Goal: Task Accomplishment & Management: Manage account settings

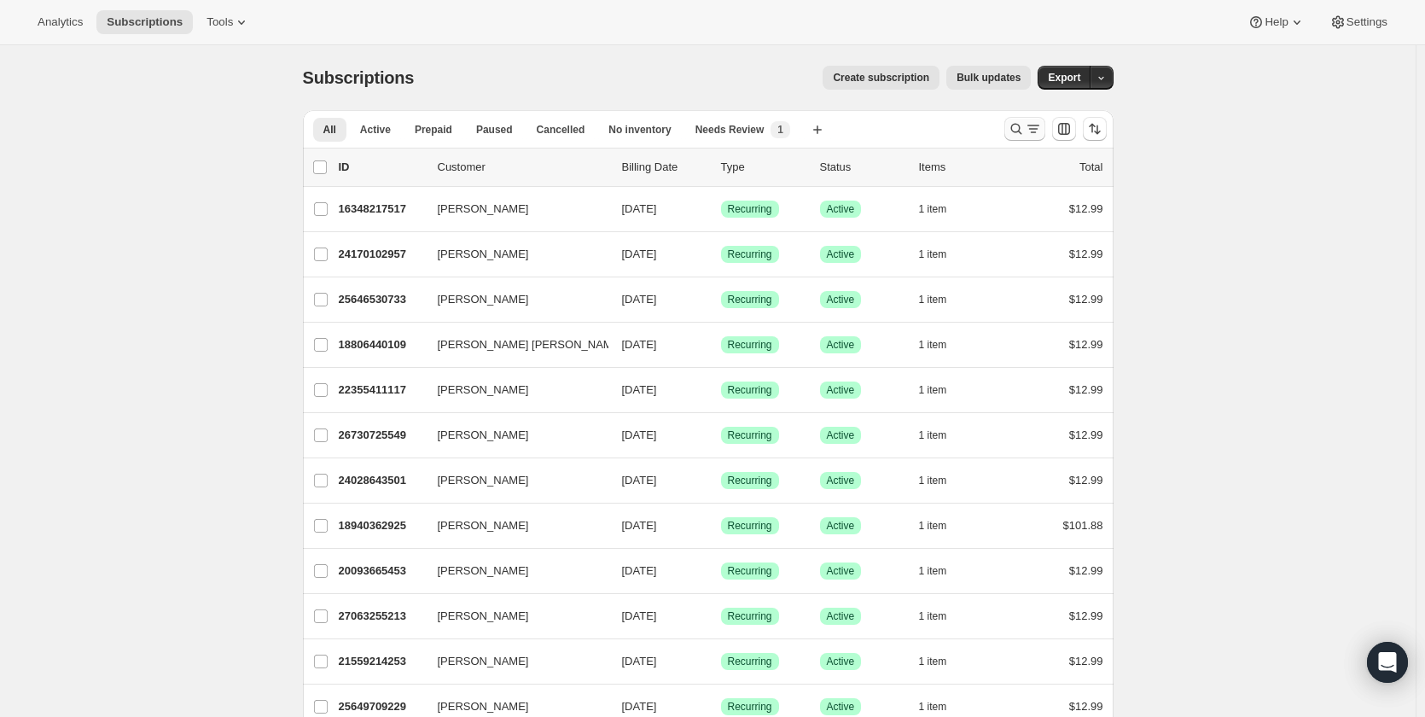
click at [1011, 125] on icon "Search and filter results" at bounding box center [1016, 128] width 17 height 17
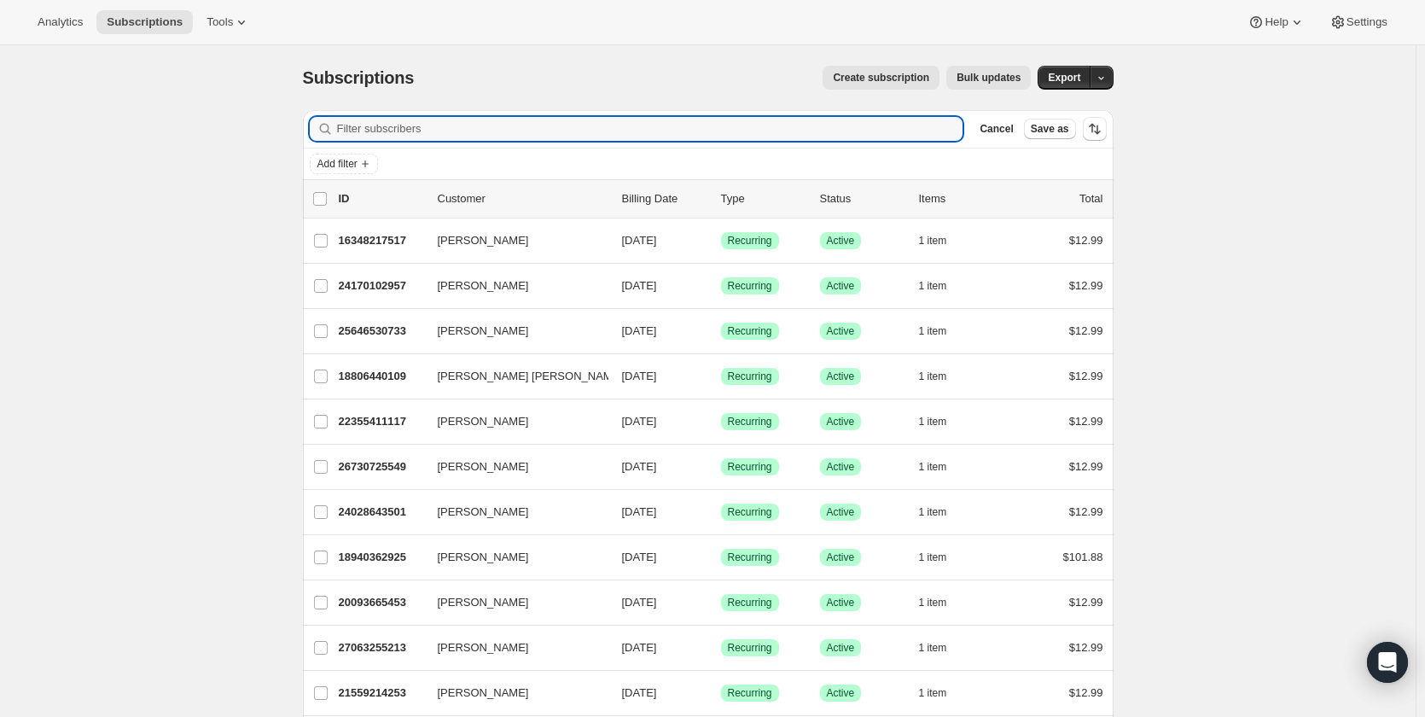
paste input "[EMAIL_ADDRESS][DOMAIN_NAME]"
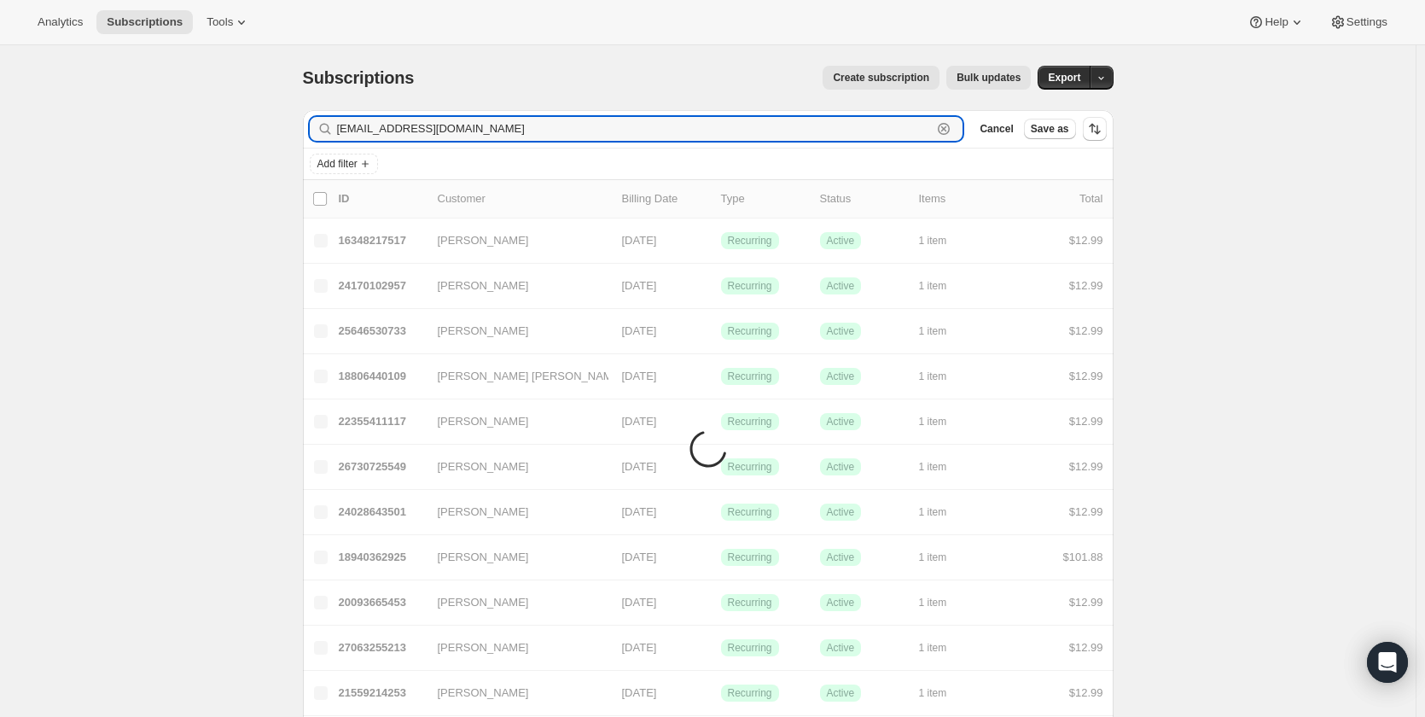
type input "[EMAIL_ADDRESS][DOMAIN_NAME]"
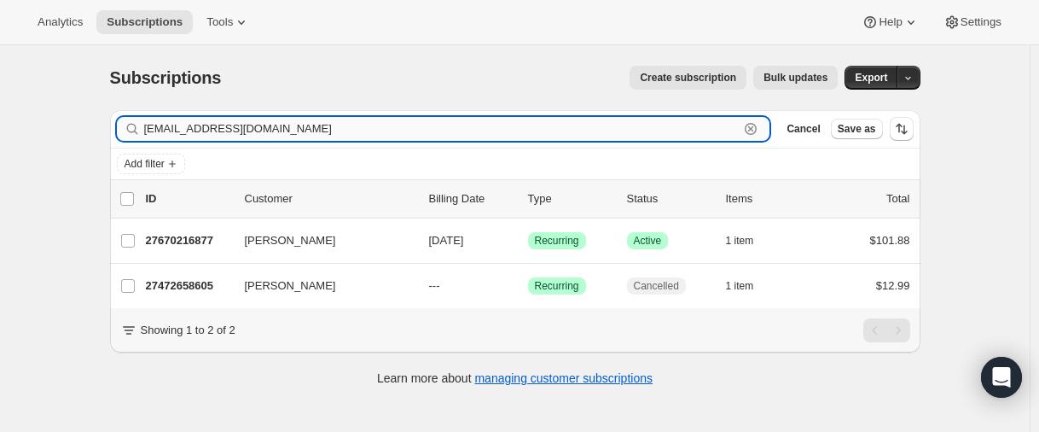
click at [280, 132] on input "[EMAIL_ADDRESS][DOMAIN_NAME]" at bounding box center [442, 129] width 596 height 24
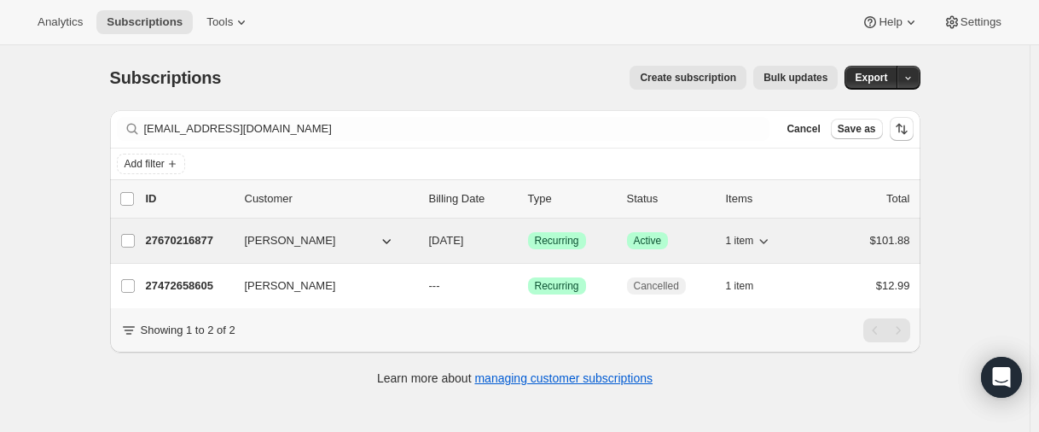
click at [188, 237] on p "27670216877" at bounding box center [188, 240] width 85 height 17
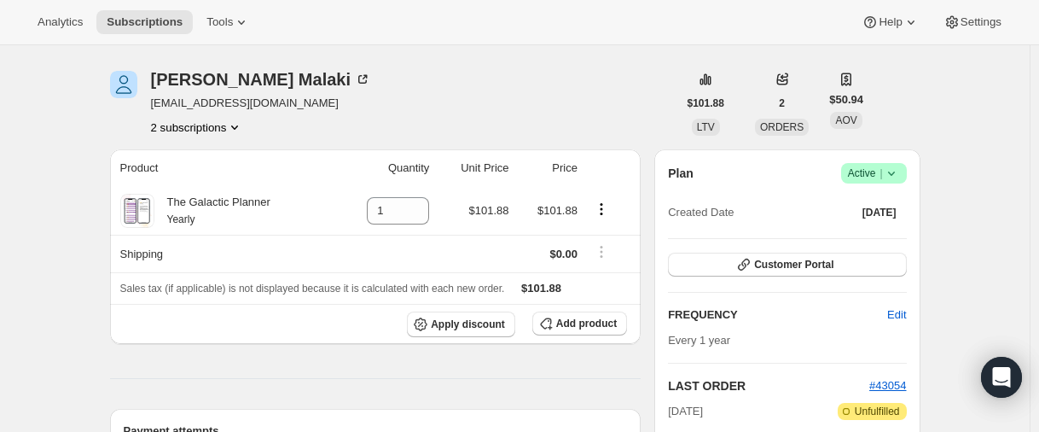
scroll to position [256, 0]
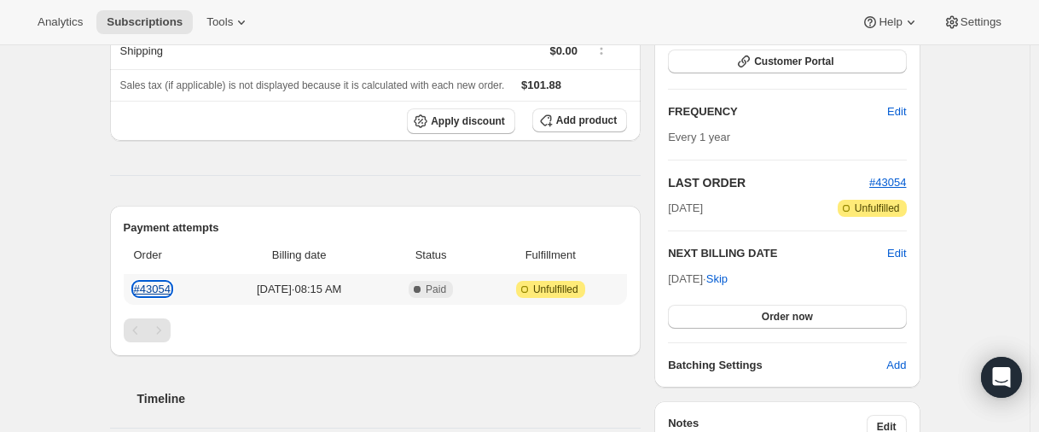
click at [154, 286] on link "#43054" at bounding box center [152, 288] width 37 height 13
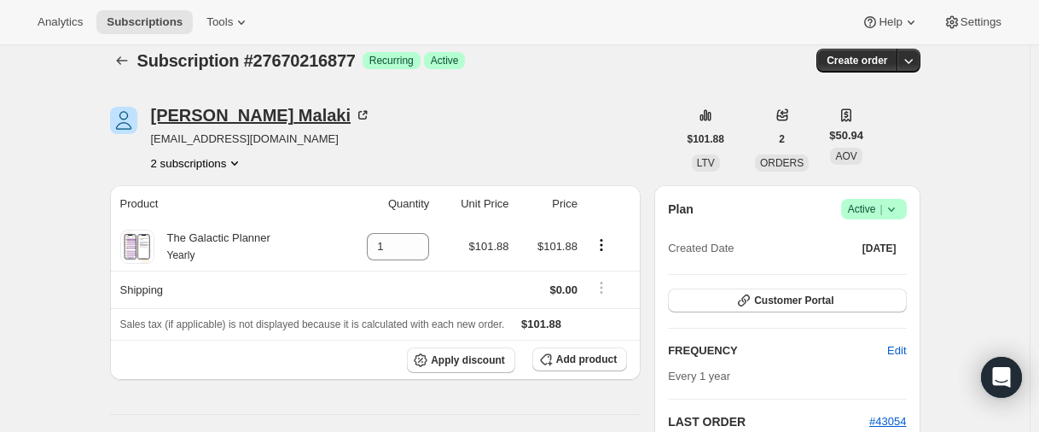
scroll to position [0, 0]
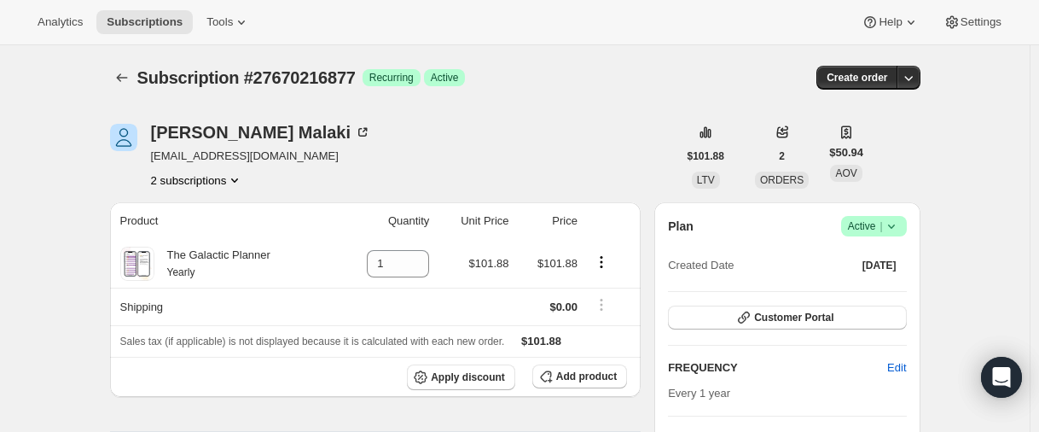
click at [188, 183] on button "2 subscriptions" at bounding box center [197, 180] width 93 height 17
click at [182, 217] on span "27472658605" at bounding box center [175, 212] width 68 height 13
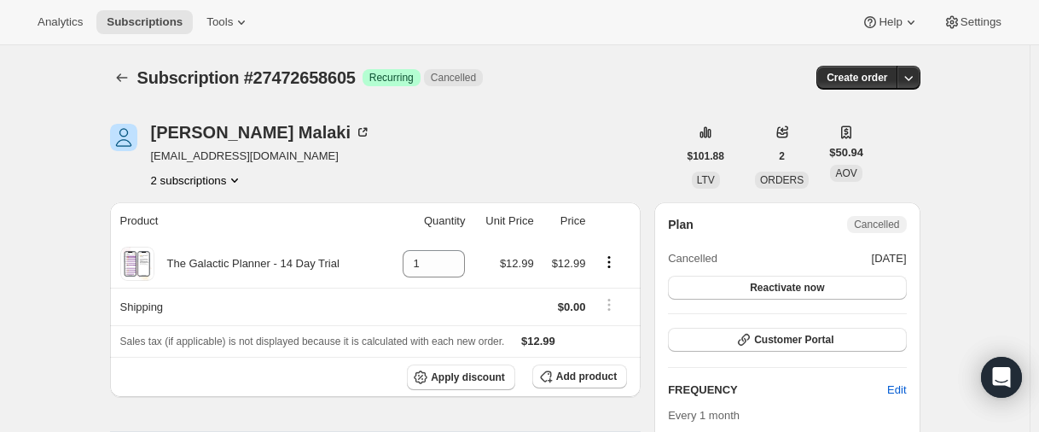
click at [189, 174] on button "2 subscriptions" at bounding box center [197, 180] width 93 height 17
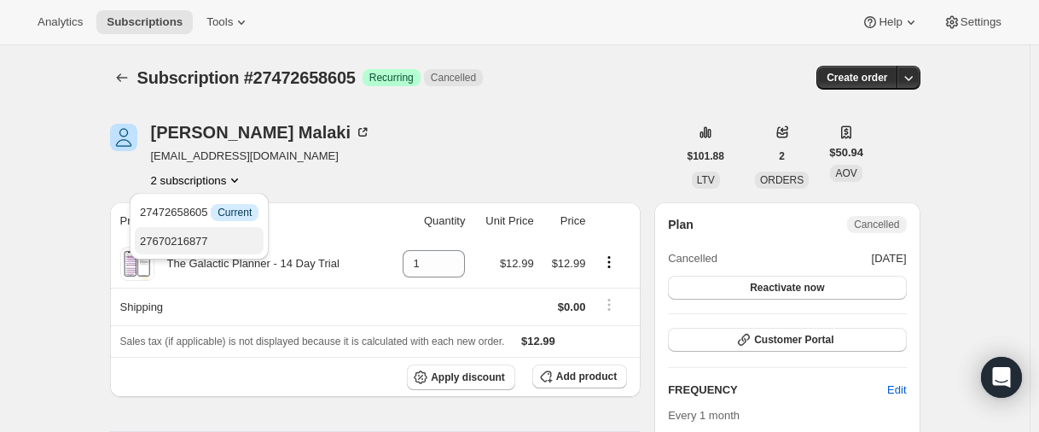
click at [192, 236] on span "27670216877" at bounding box center [174, 241] width 68 height 13
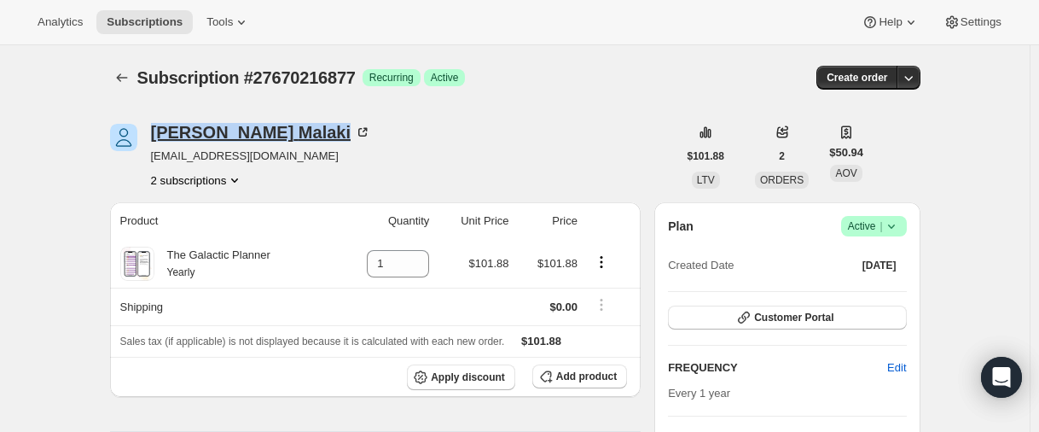
drag, startPoint x: 150, startPoint y: 138, endPoint x: 261, endPoint y: 140, distance: 111.0
click at [261, 140] on div "[PERSON_NAME] [EMAIL_ADDRESS][DOMAIN_NAME] 2 subscriptions" at bounding box center [393, 156] width 567 height 65
copy div "[PERSON_NAME]"
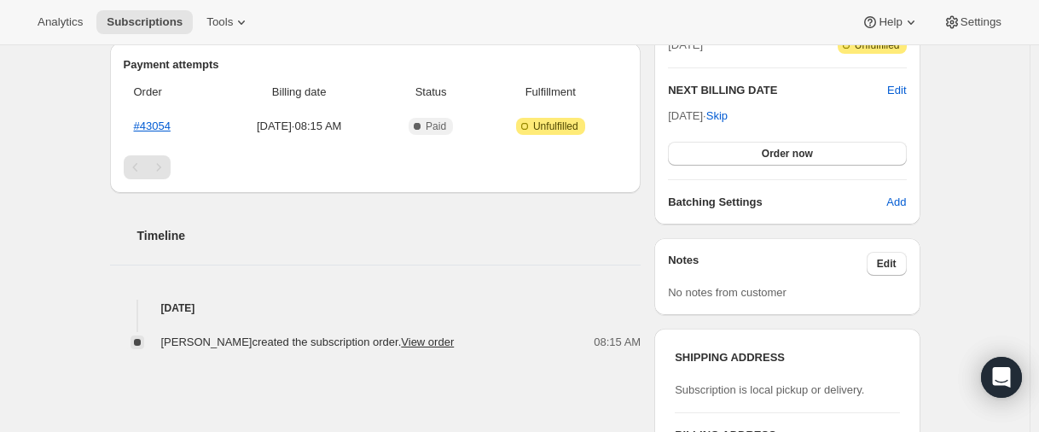
scroll to position [427, 0]
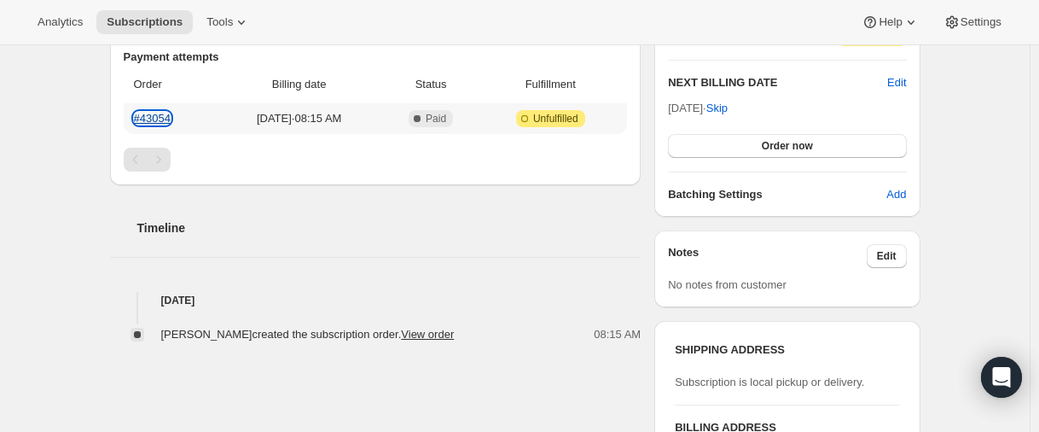
click at [159, 121] on link "#43054" at bounding box center [152, 118] width 37 height 13
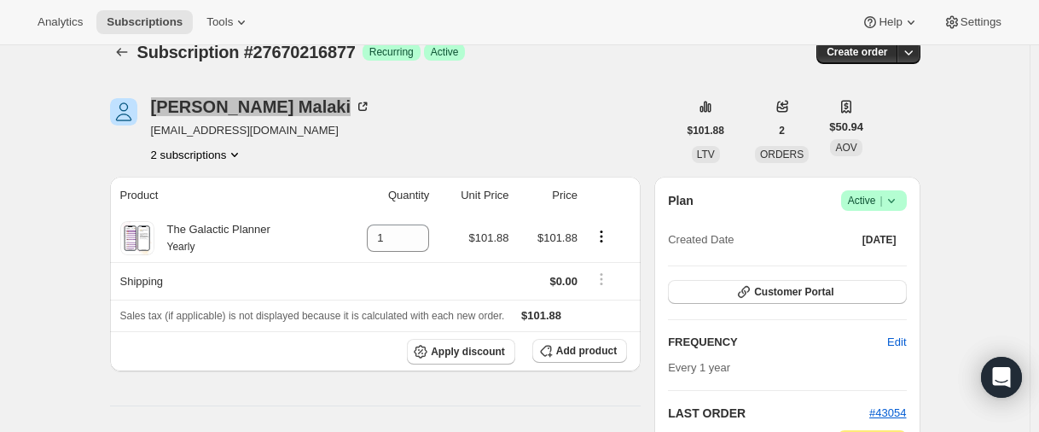
scroll to position [0, 0]
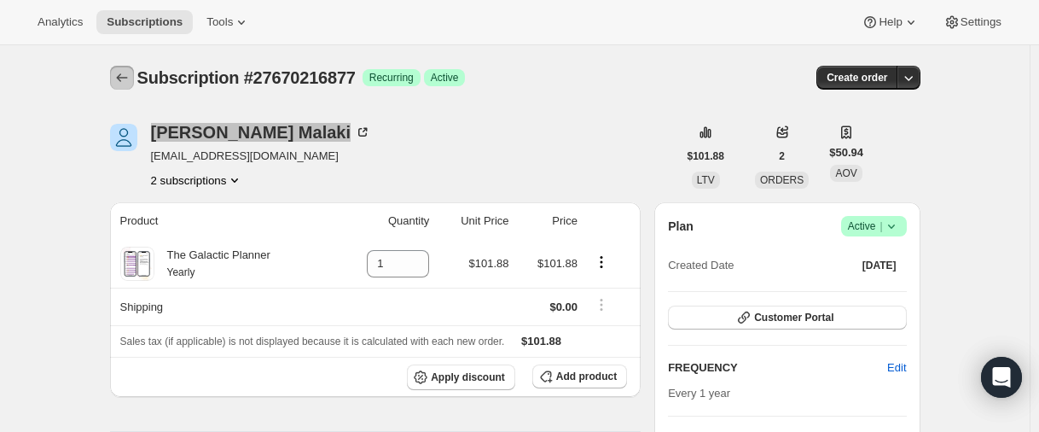
click at [127, 70] on icon "Subscriptions" at bounding box center [121, 77] width 17 height 17
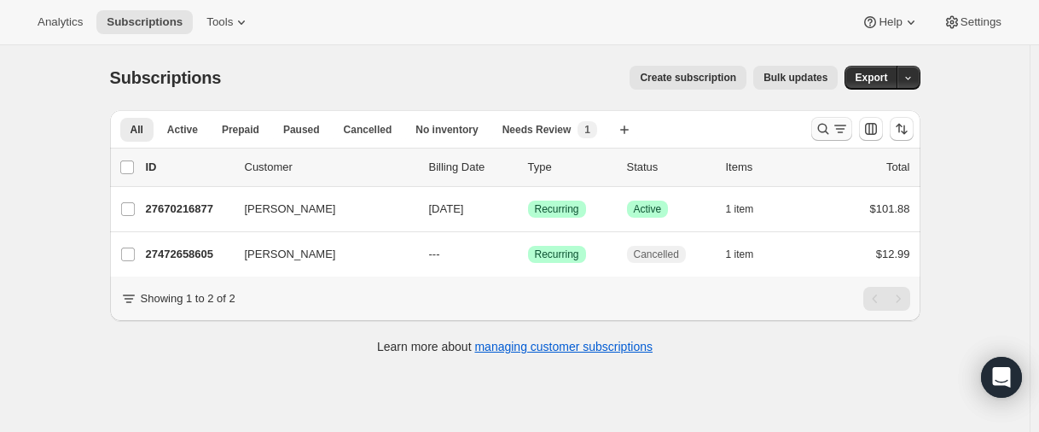
click at [824, 130] on icon "Search and filter results" at bounding box center [823, 128] width 17 height 17
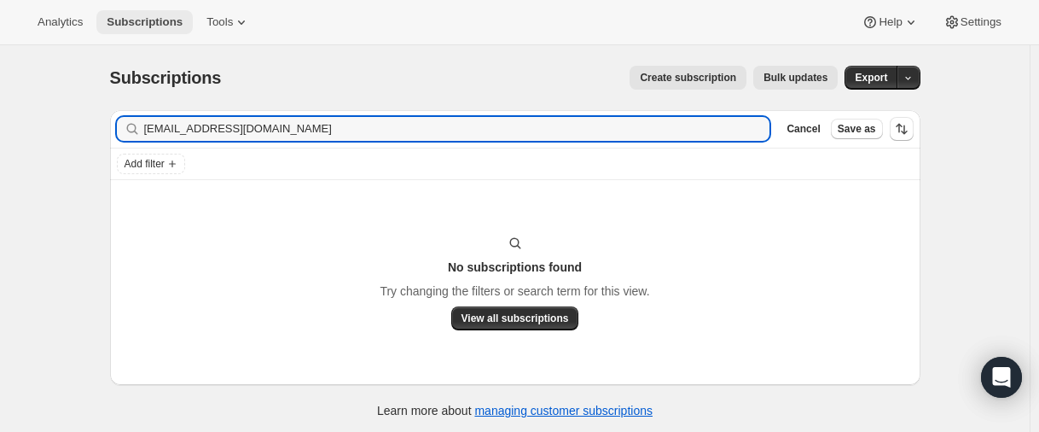
type input "[EMAIL_ADDRESS][DOMAIN_NAME]"
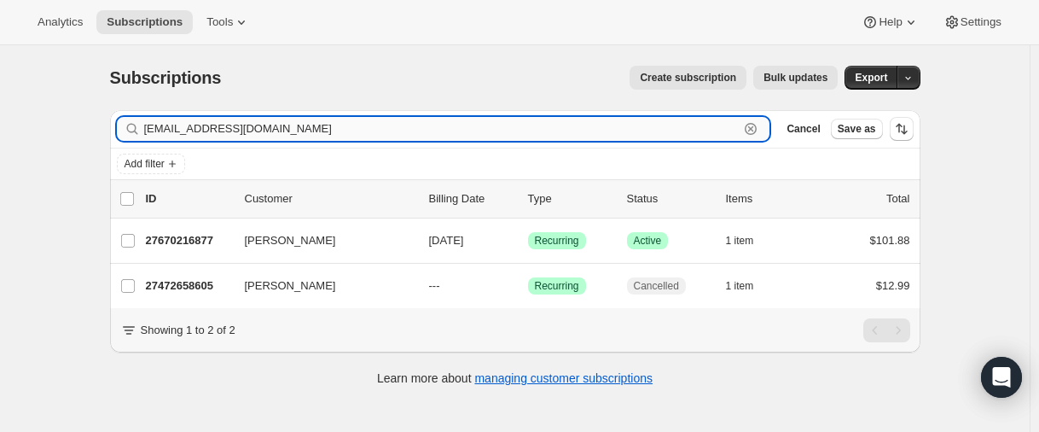
click at [187, 126] on input "[EMAIL_ADDRESS][DOMAIN_NAME]" at bounding box center [442, 129] width 596 height 24
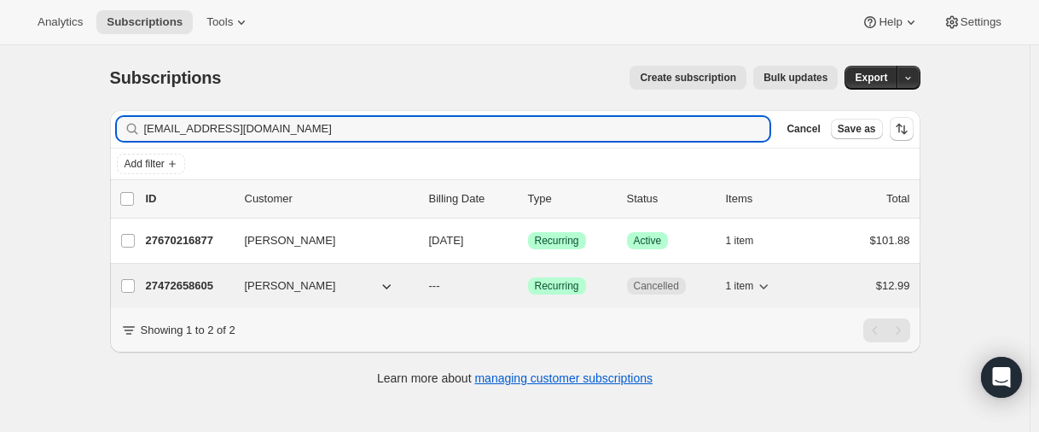
click at [176, 288] on p "27472658605" at bounding box center [188, 285] width 85 height 17
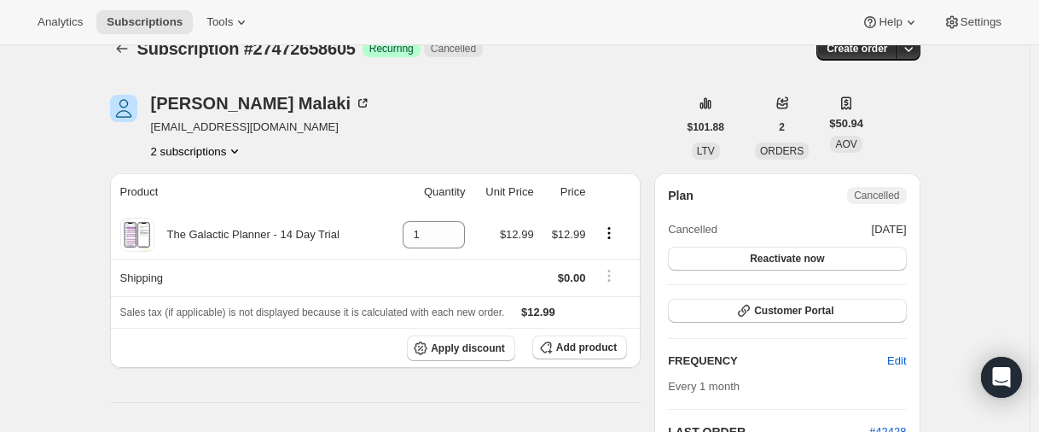
scroll to position [27, 0]
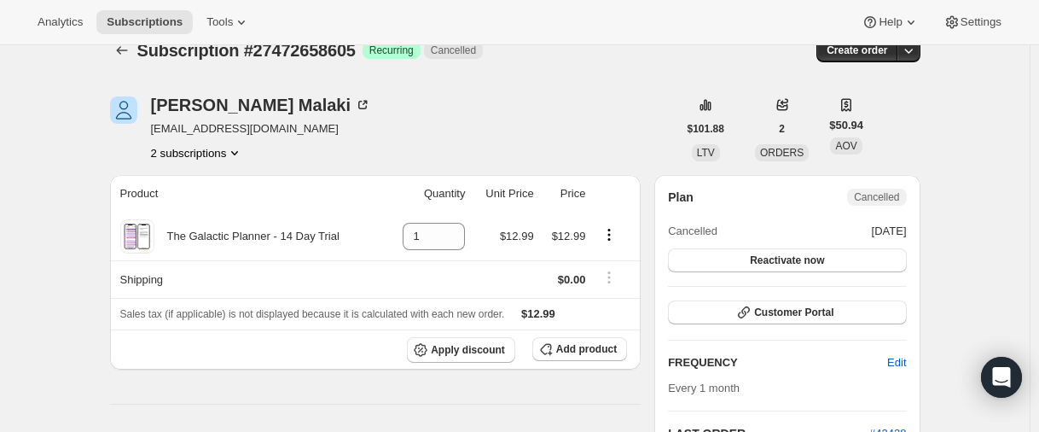
click at [187, 158] on button "2 subscriptions" at bounding box center [197, 152] width 93 height 17
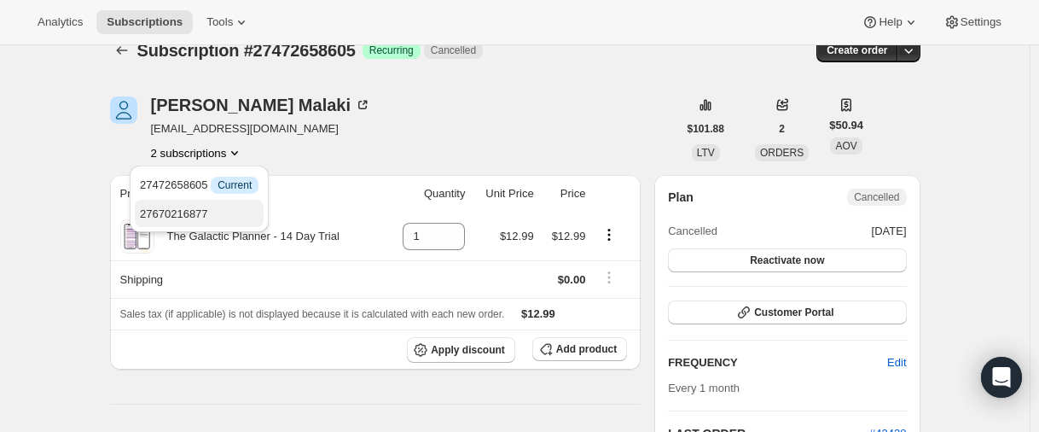
click at [177, 207] on span "27670216877" at bounding box center [174, 213] width 68 height 13
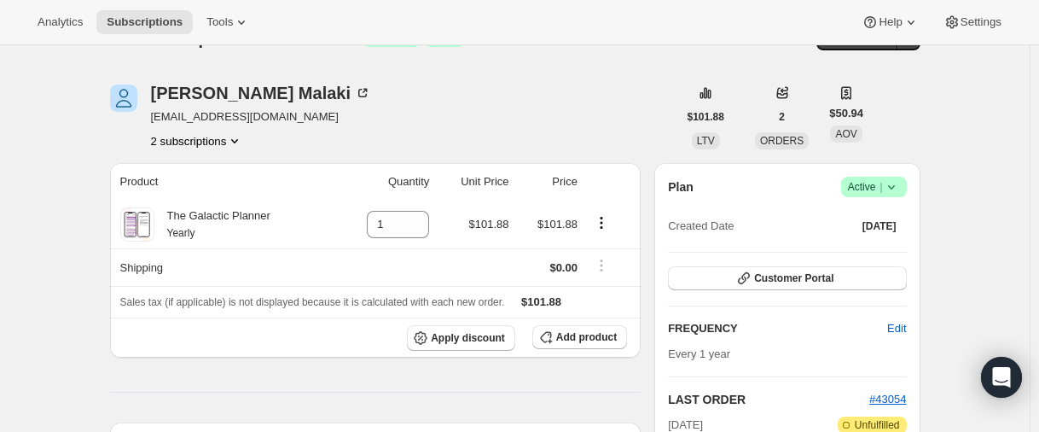
scroll to position [256, 0]
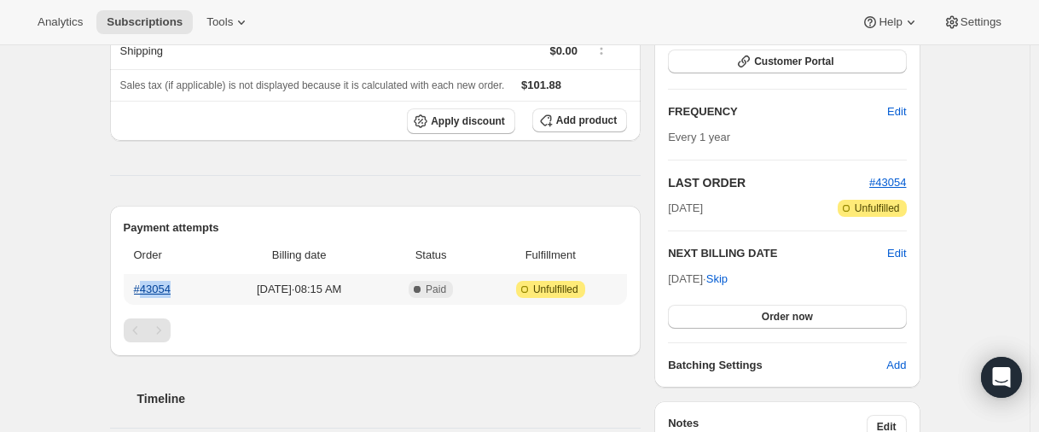
drag, startPoint x: 189, startPoint y: 289, endPoint x: 148, endPoint y: 290, distance: 41.0
click at [148, 290] on th "#43054" at bounding box center [170, 289] width 92 height 31
copy link "43054"
